Goal: Task Accomplishment & Management: Manage account settings

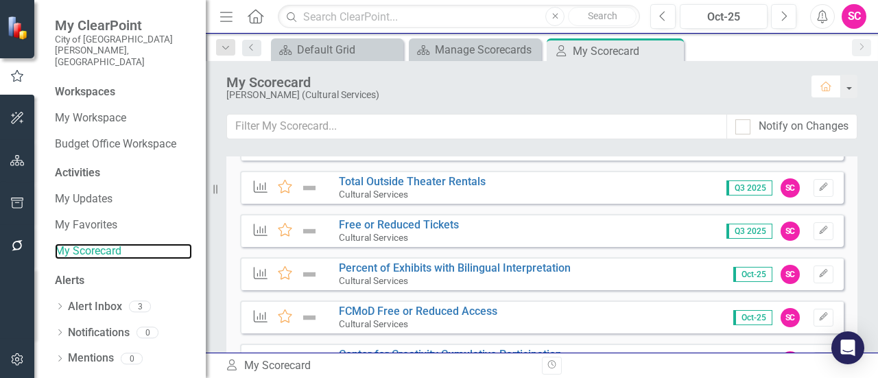
scroll to position [648, 0]
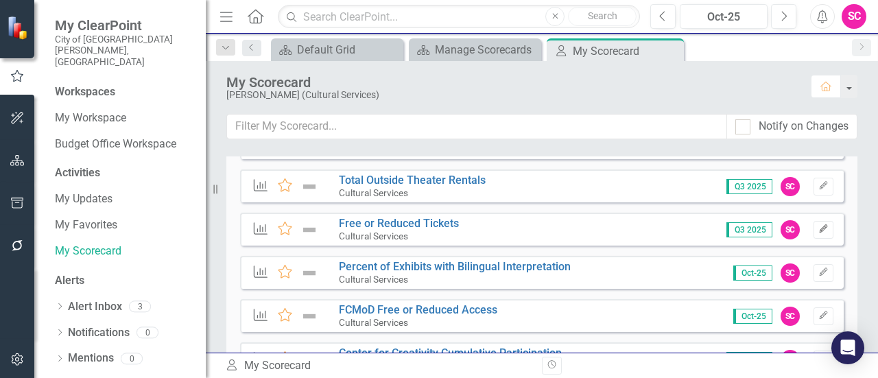
click at [819, 224] on icon "button" at bounding box center [823, 228] width 8 height 8
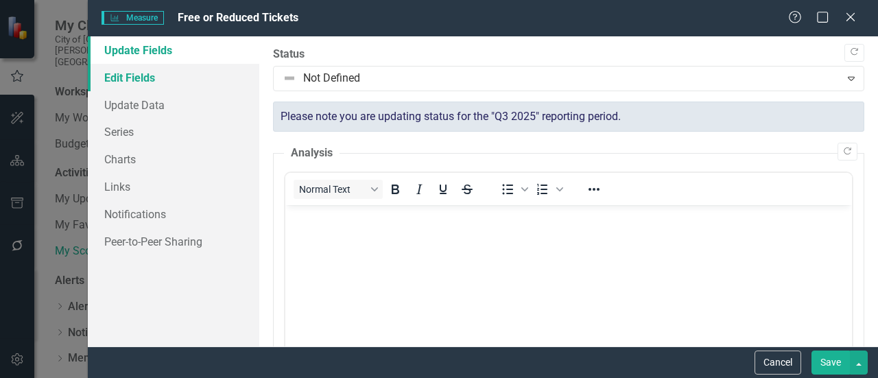
scroll to position [0, 0]
click at [115, 75] on link "Edit Fields" at bounding box center [174, 77] width 172 height 27
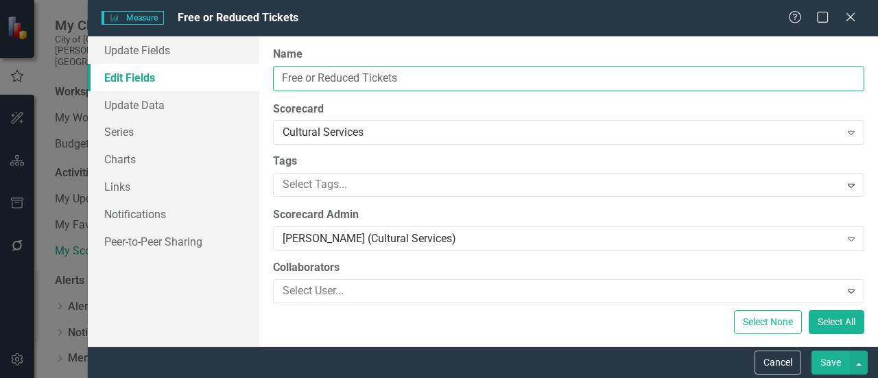
click at [283, 73] on input "Free or Reduced Tickets" at bounding box center [569, 78] width 592 height 25
type input "LC Free or Reduced Tickets"
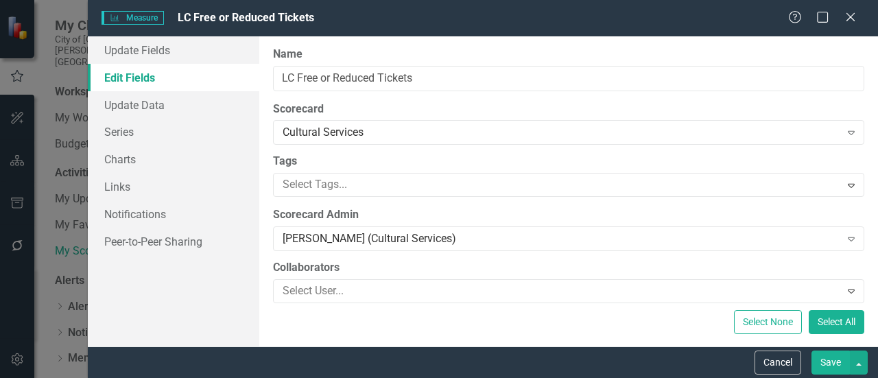
click at [829, 359] on button "Save" at bounding box center [831, 363] width 38 height 24
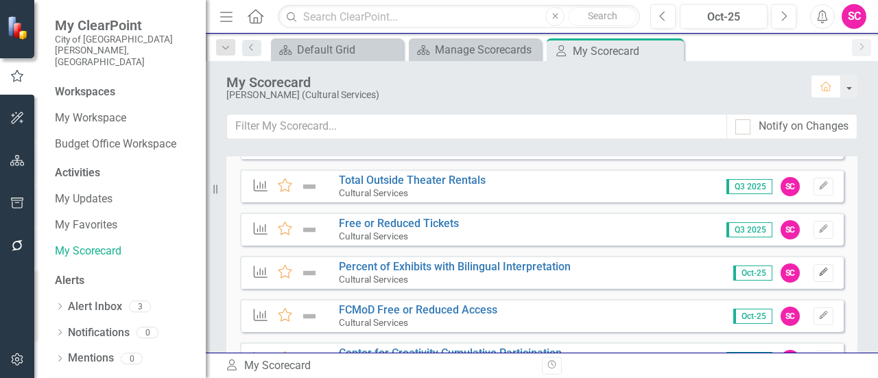
click at [819, 275] on icon "Edit" at bounding box center [824, 272] width 10 height 8
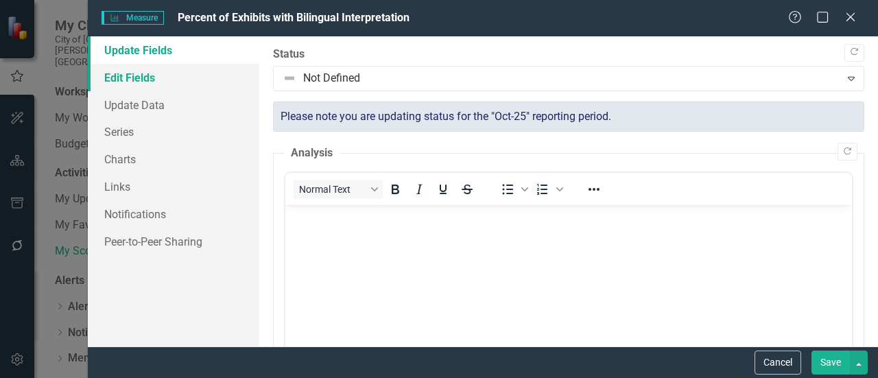
click at [152, 73] on link "Edit Fields" at bounding box center [174, 77] width 172 height 27
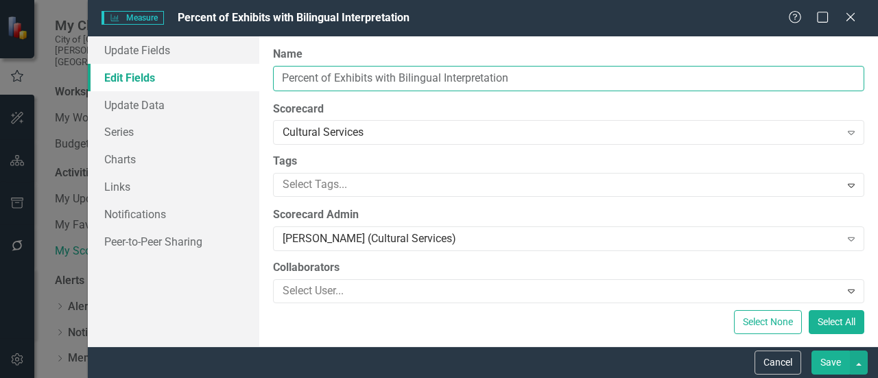
click at [281, 72] on input "Percent of Exhibits with Bilingual Interpretation" at bounding box center [569, 78] width 592 height 25
type input "FCMoD Percent of Exhibits with Bilingual Interpretation"
click at [812, 351] on button "Save" at bounding box center [831, 363] width 38 height 24
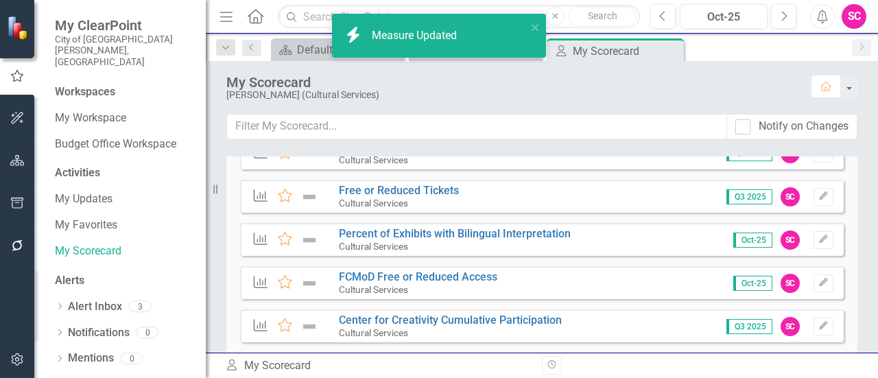
scroll to position [682, 0]
